Goal: Task Accomplishment & Management: Manage account settings

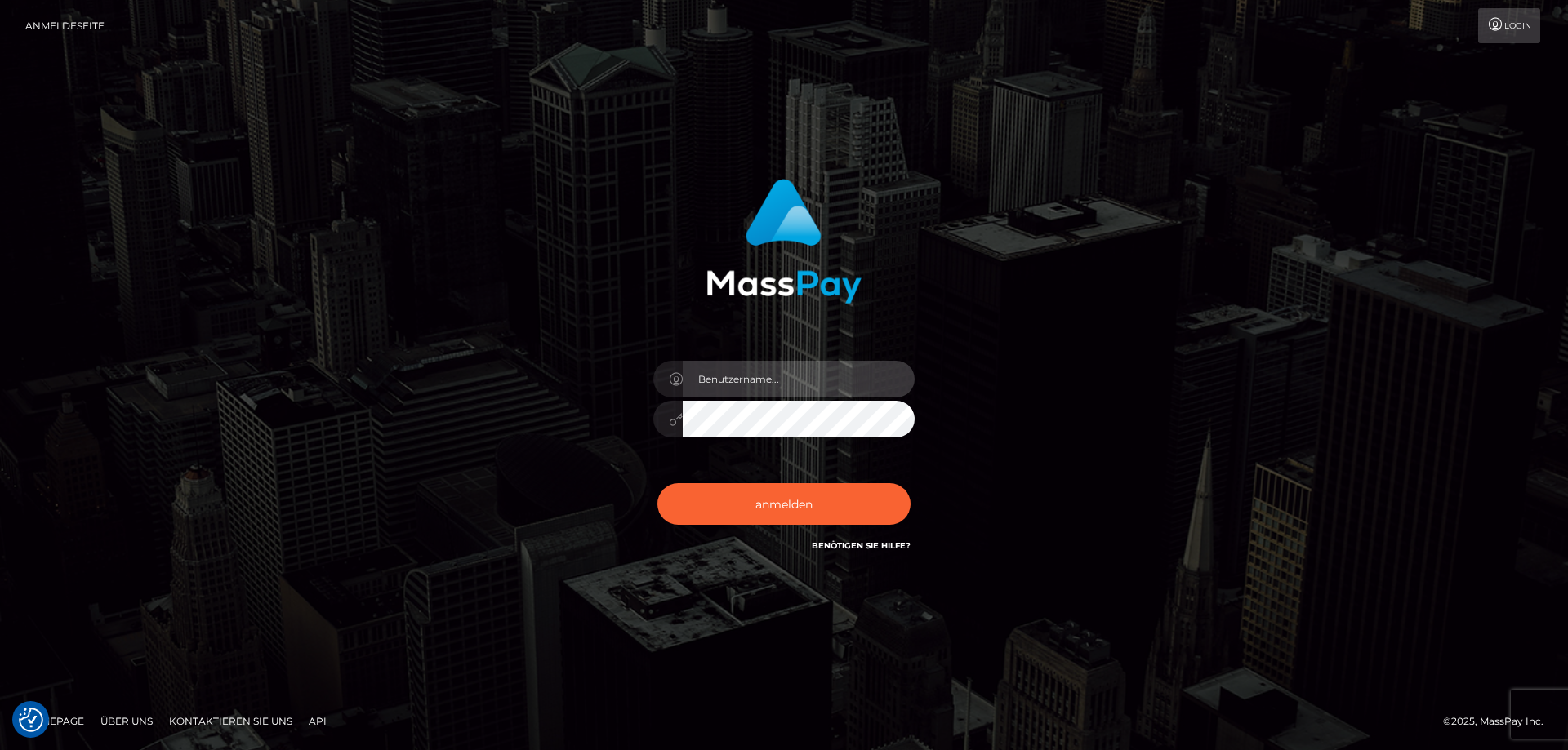
click at [722, 380] on input "text" at bounding box center [799, 379] width 232 height 37
type input "[PERSON_NAME][EMAIL_ADDRESS][PERSON_NAME][DOMAIN_NAME]"
click at [658, 484] on button "anmelden" at bounding box center [784, 504] width 253 height 41
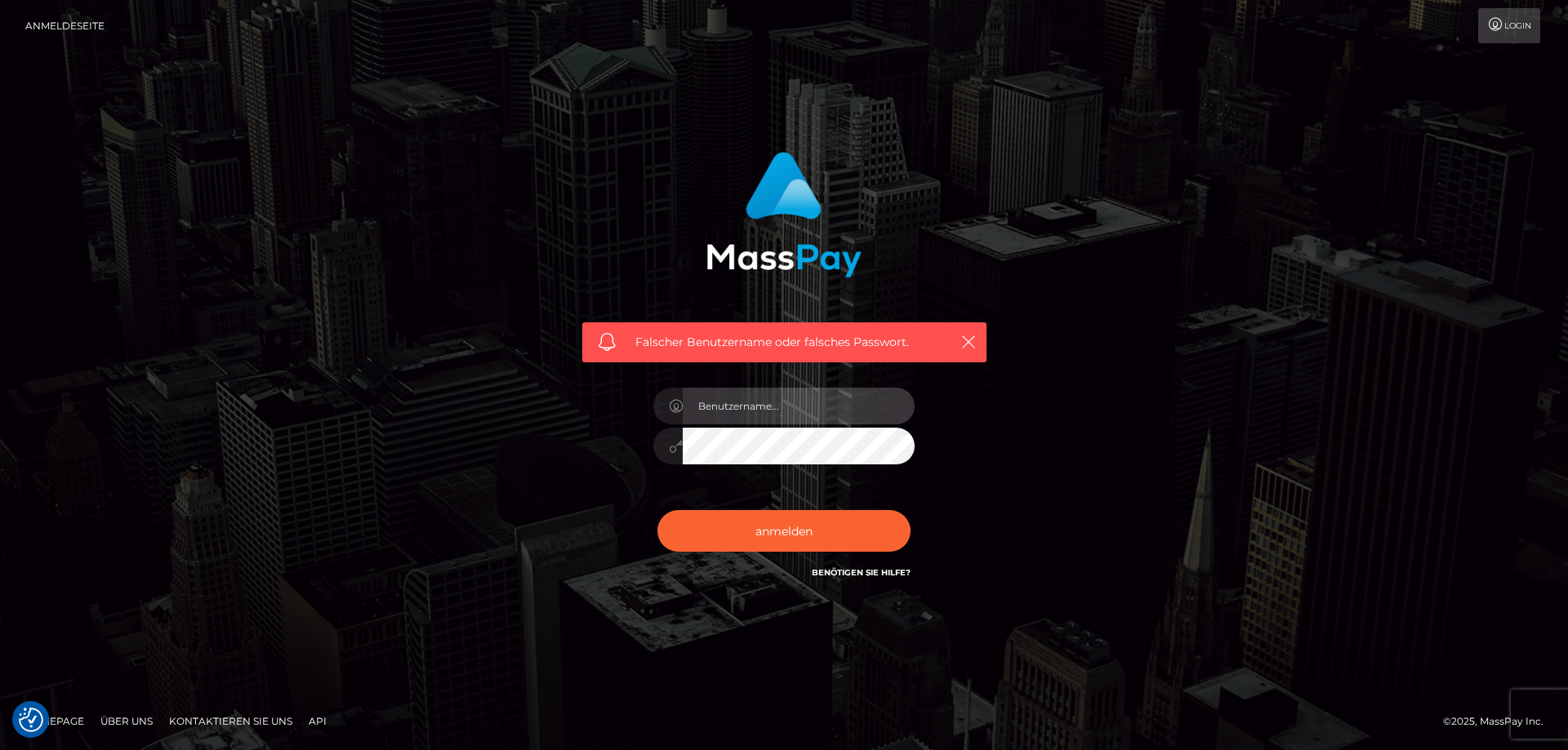
click at [772, 410] on input "text" at bounding box center [799, 406] width 232 height 37
type input "[PERSON_NAME][EMAIL_ADDRESS][PERSON_NAME][DOMAIN_NAME]"
